Goal: Browse casually: Explore the website without a specific task or goal

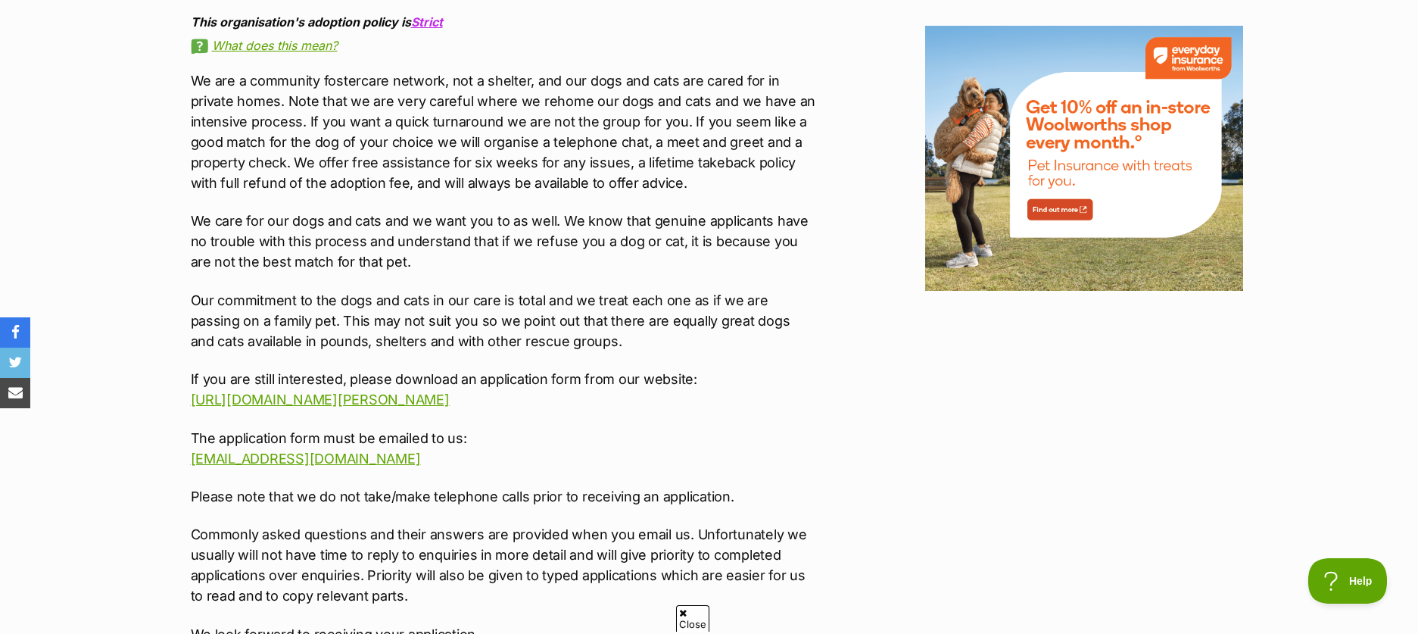
scroll to position [703, 0]
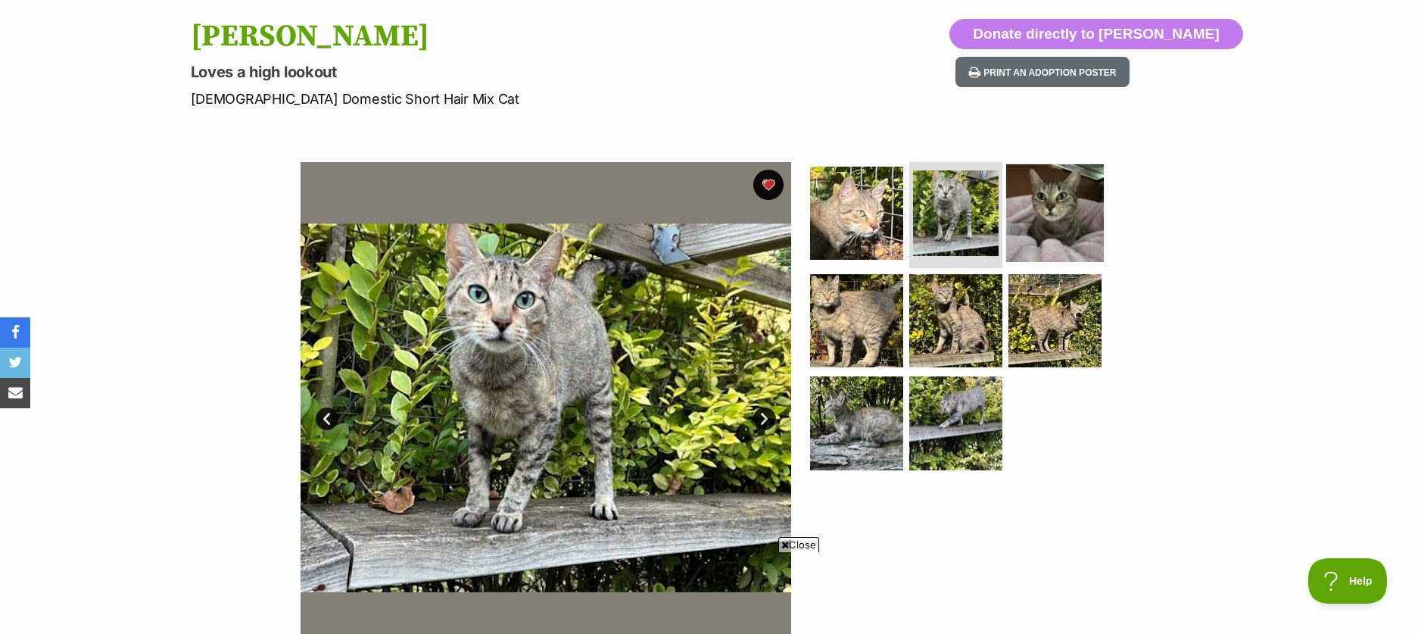
click at [1071, 220] on img at bounding box center [1055, 213] width 98 height 98
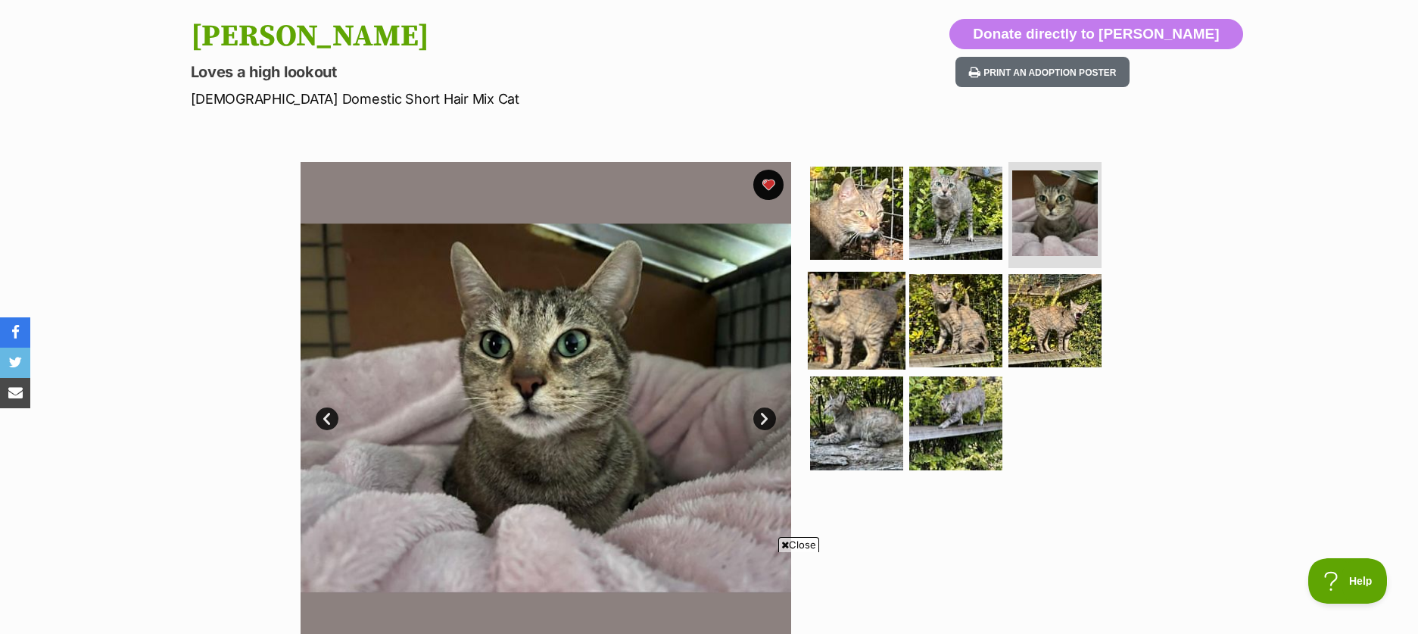
click at [828, 321] on img at bounding box center [857, 320] width 98 height 98
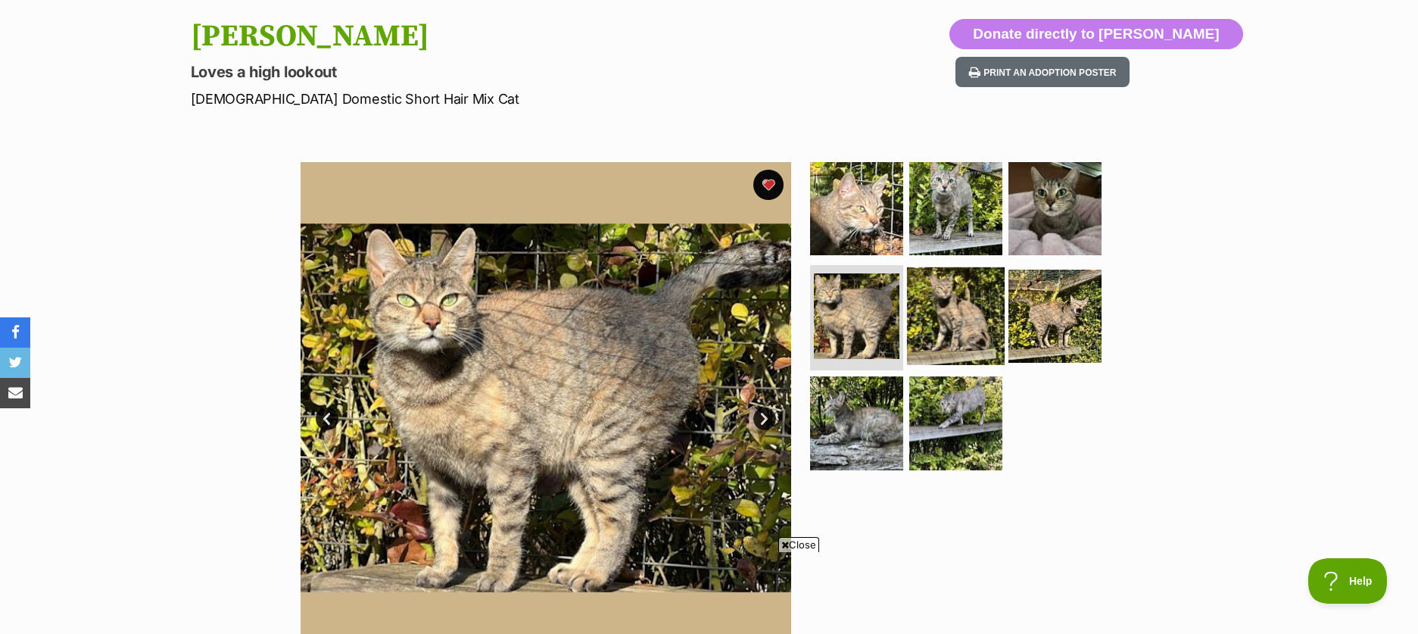
click at [927, 317] on img at bounding box center [956, 316] width 98 height 98
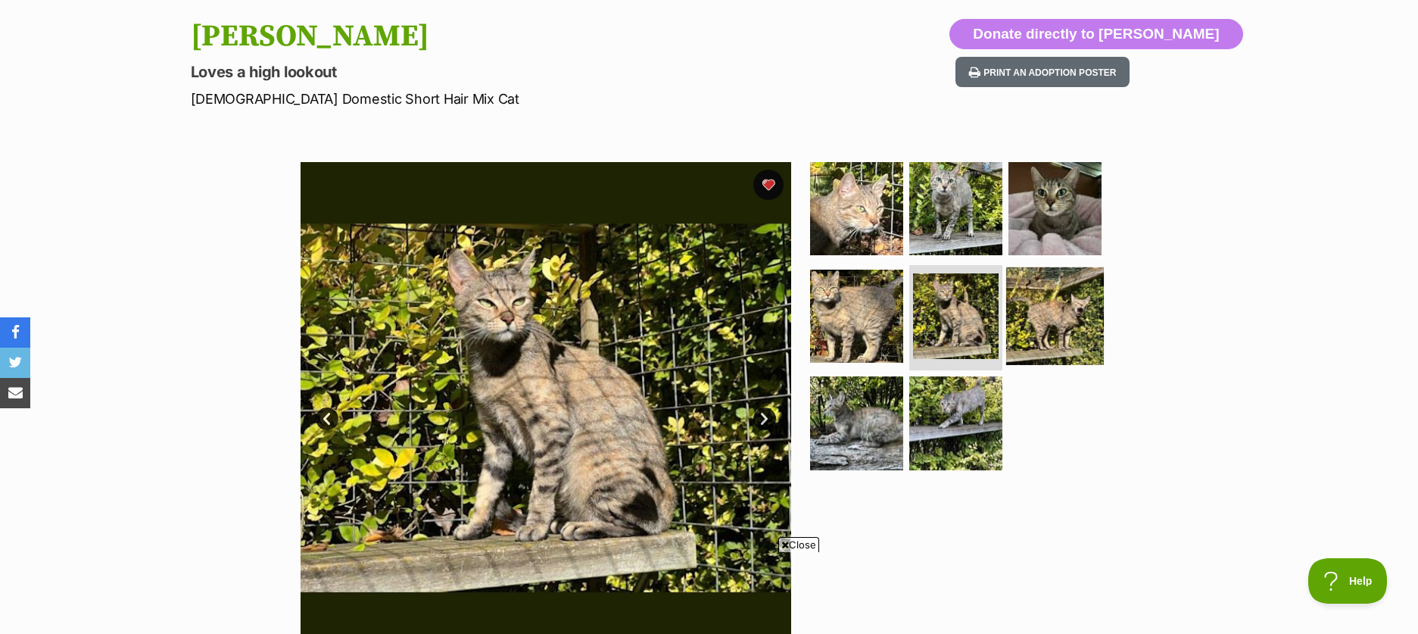
click at [1059, 318] on img at bounding box center [1055, 316] width 98 height 98
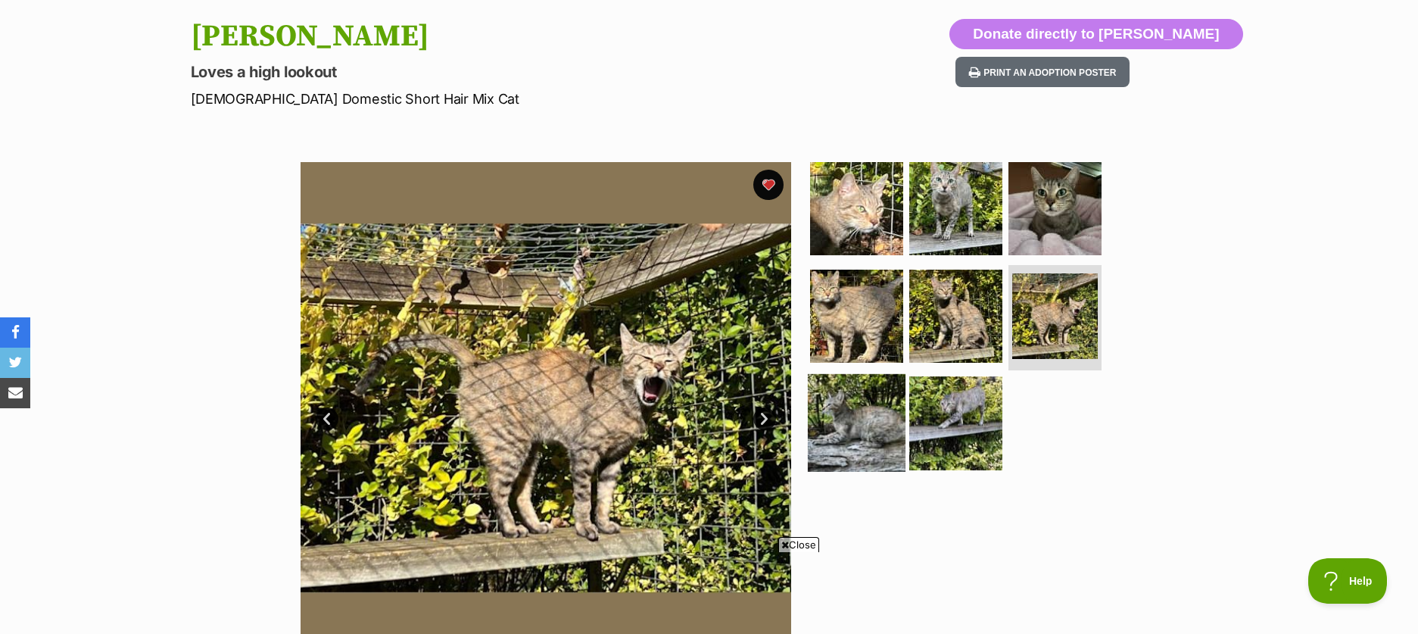
click at [840, 425] on img at bounding box center [857, 423] width 98 height 98
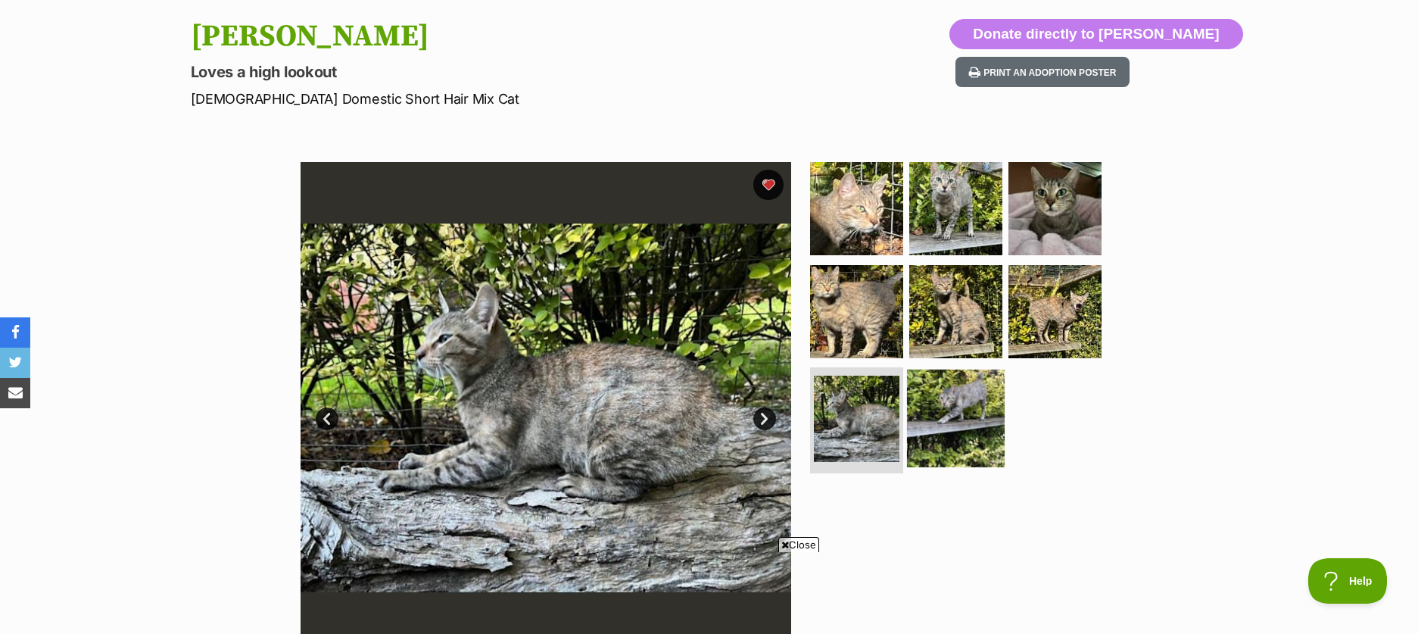
click at [975, 405] on img at bounding box center [956, 419] width 98 height 98
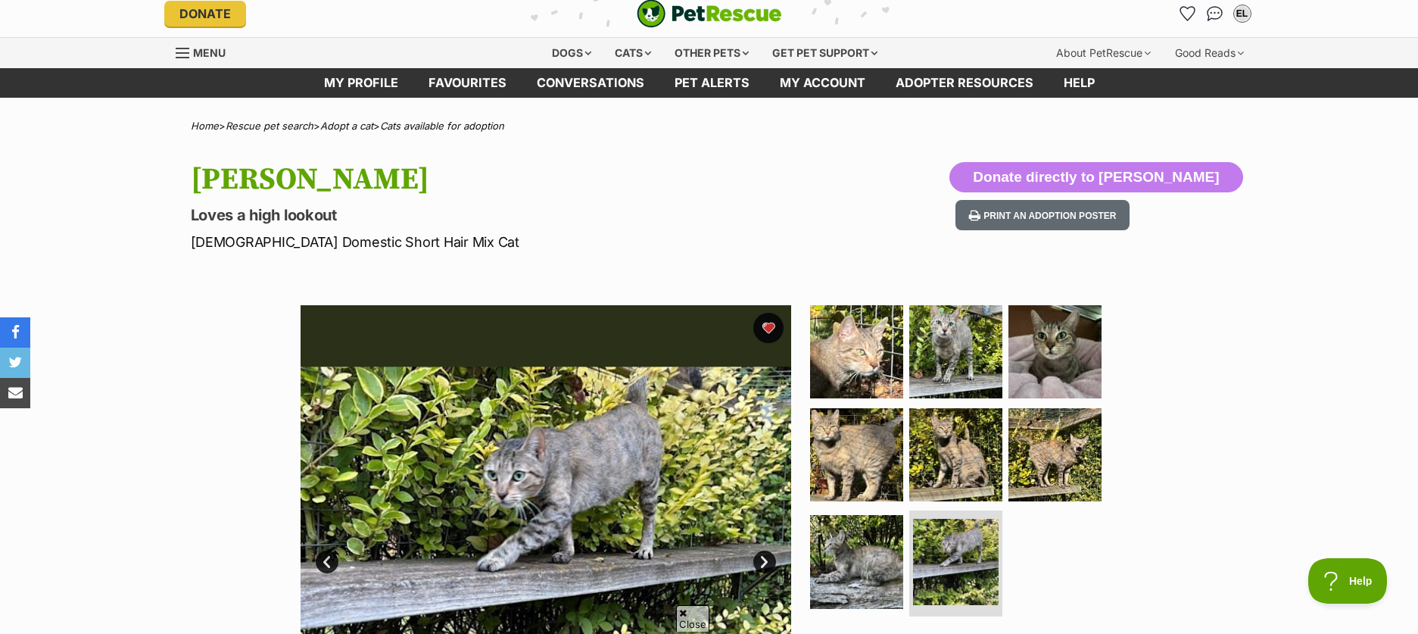
scroll to position [0, 0]
